Goal: Task Accomplishment & Management: Use online tool/utility

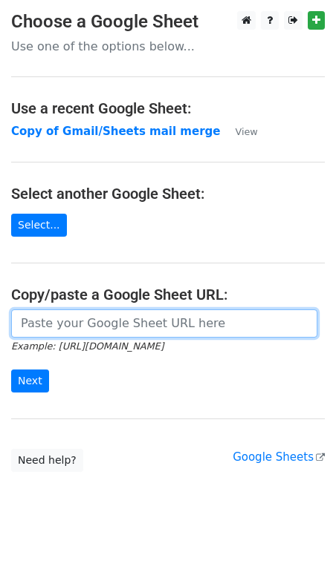
click at [46, 319] on input "url" at bounding box center [164, 324] width 306 height 28
type input "https://docs.google.com/spreadsheets/d/1ybbIjyPz1an0o7E-vwBCI0k67XoCnZBdwl8FpVm…"
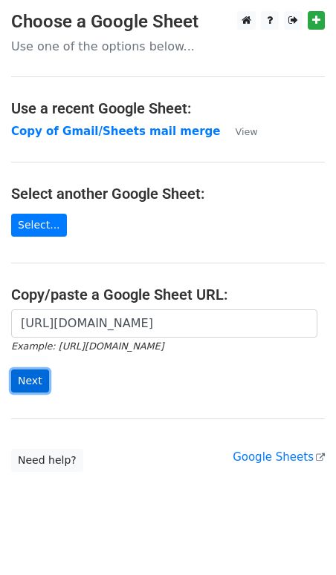
click at [31, 381] on input "Next" at bounding box center [30, 381] width 38 height 23
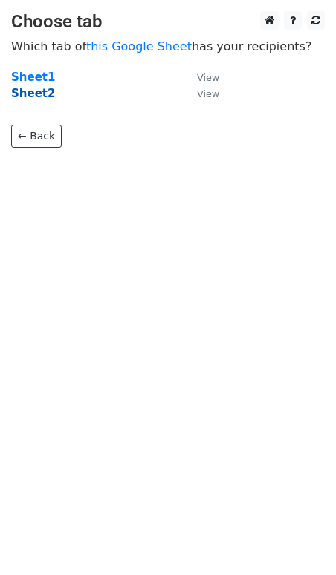
click at [33, 96] on strong "Sheet2" at bounding box center [33, 93] width 44 height 13
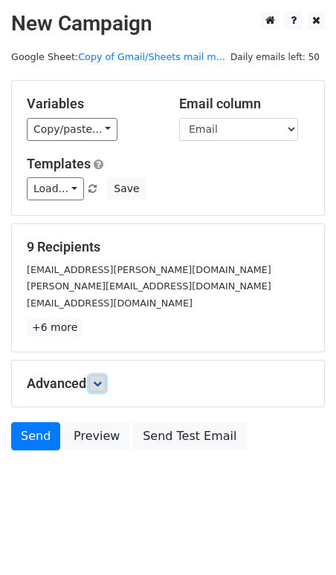
click at [100, 382] on icon at bounding box center [97, 383] width 9 height 9
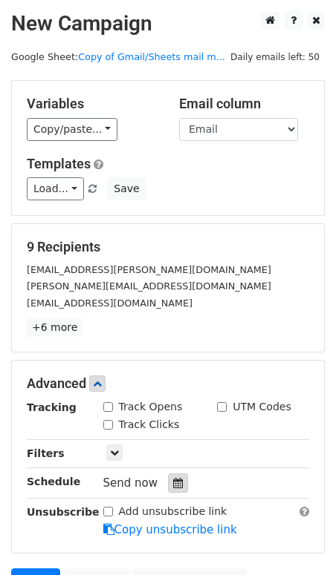
click at [173, 482] on icon at bounding box center [178, 483] width 10 height 10
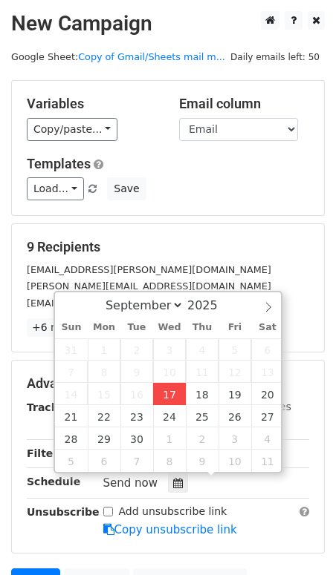
type input "[DATE] 12:00"
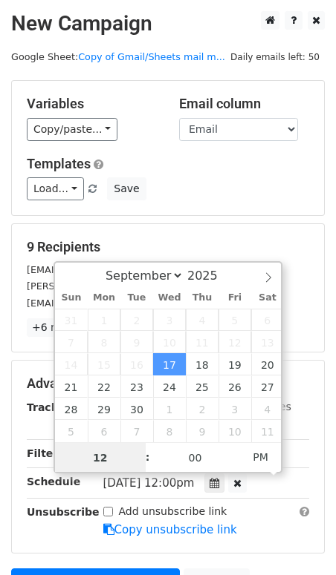
scroll to position [1, 0]
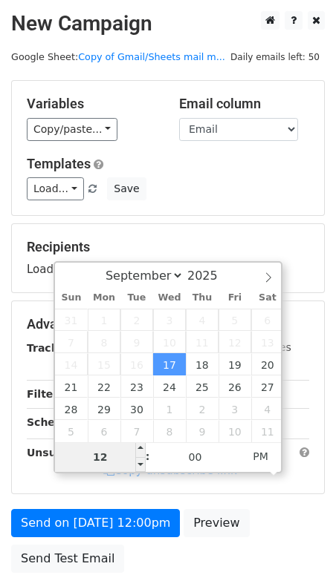
click at [114, 455] on input "12" at bounding box center [100, 458] width 91 height 30
type input "1"
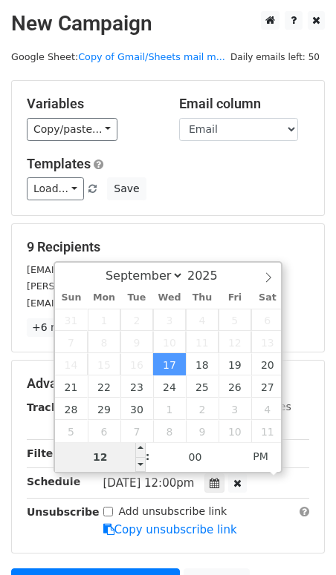
click at [116, 458] on input "12" at bounding box center [100, 458] width 91 height 30
type input "1"
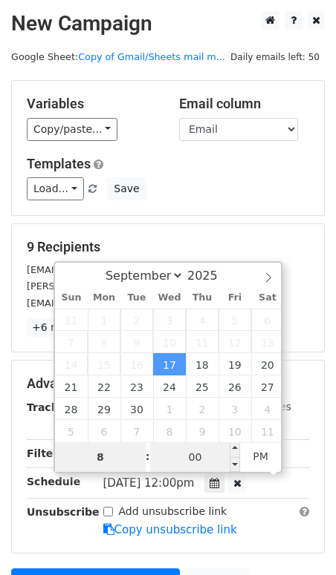
type input "8"
type input "[DATE] 20:00"
type input "08"
click at [181, 461] on input "00" at bounding box center [195, 458] width 91 height 30
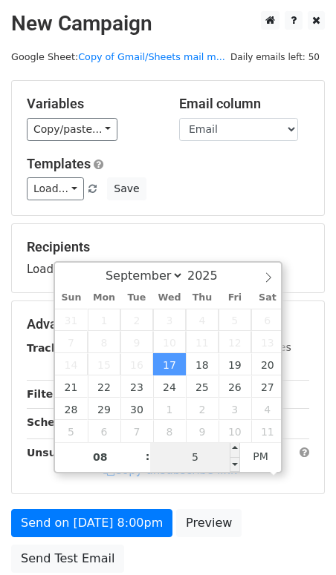
type input "50"
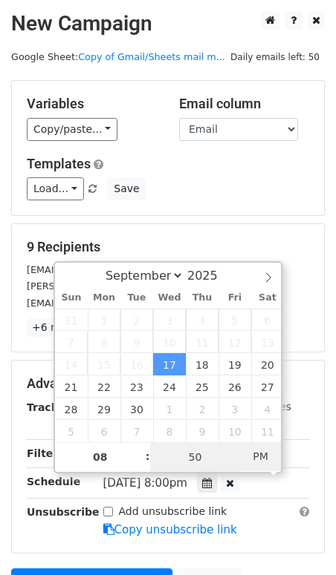
type input "[DATE] 08:50"
click at [261, 462] on span "AM" at bounding box center [260, 457] width 41 height 30
click at [199, 458] on input "50" at bounding box center [195, 458] width 91 height 30
type input "5"
type input "45"
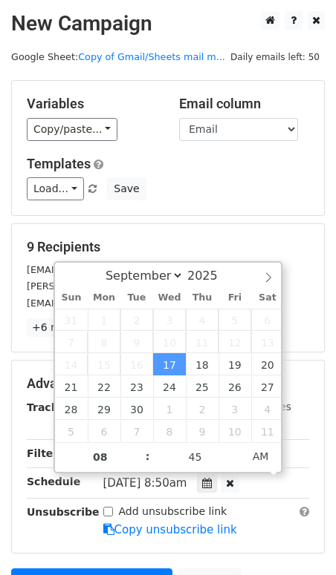
type input "[DATE] 08:45"
click at [62, 537] on div "Advanced Tracking Track Opens UTM Codes Track Clicks Filters Only include sprea…" at bounding box center [168, 457] width 312 height 192
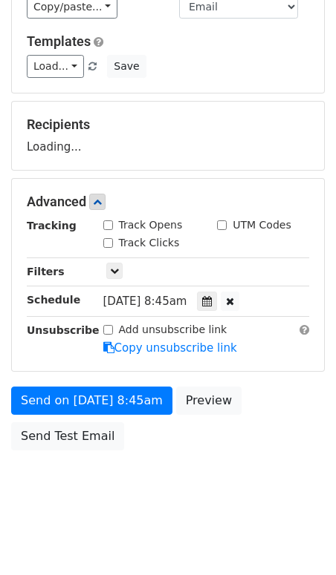
scroll to position [182, 0]
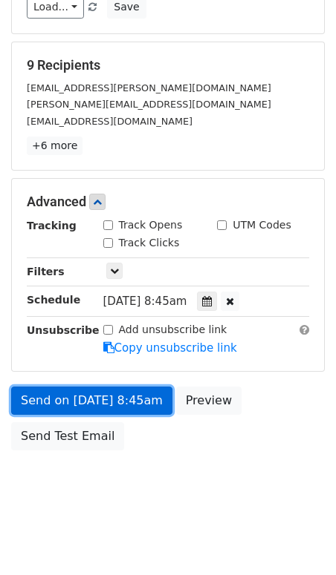
click at [41, 396] on link "Send on [DATE] 8:45am" at bounding box center [91, 401] width 161 height 28
